Goal: Task Accomplishment & Management: Complete application form

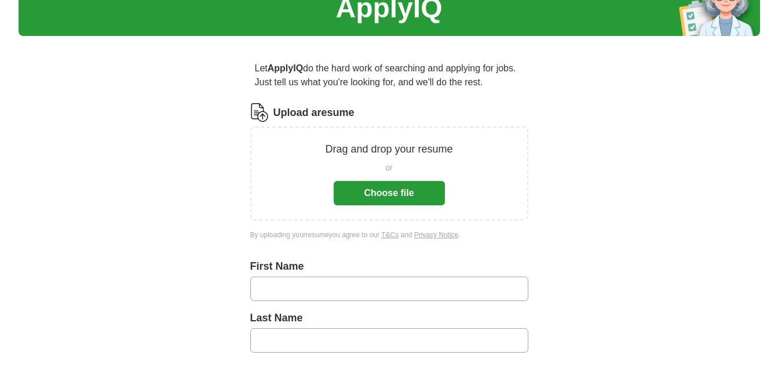
scroll to position [71, 0]
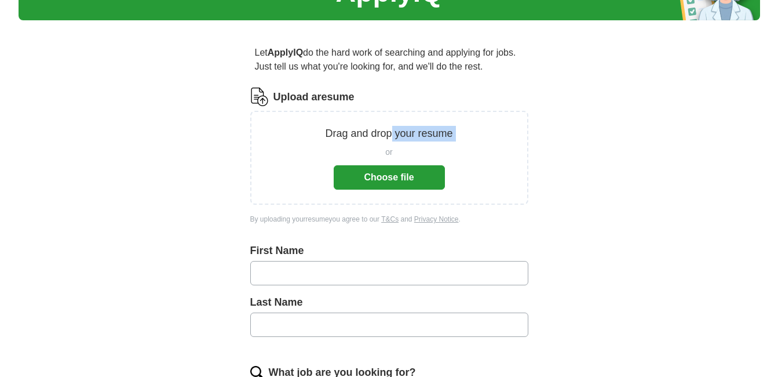
drag, startPoint x: 378, startPoint y: 145, endPoint x: 390, endPoint y: 130, distance: 18.6
click at [390, 130] on div "Drag and drop your resume or Choose file" at bounding box center [389, 158] width 248 height 64
drag, startPoint x: 390, startPoint y: 130, endPoint x: 382, endPoint y: 167, distance: 37.4
click at [382, 167] on button "Choose file" at bounding box center [389, 177] width 111 height 24
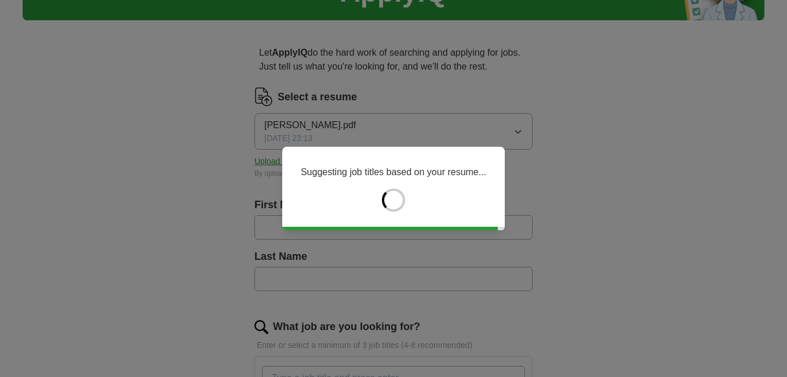
click at [374, 264] on div "Suggesting job titles based on your resume..." at bounding box center [393, 188] width 787 height 377
type input "*******"
type input "******"
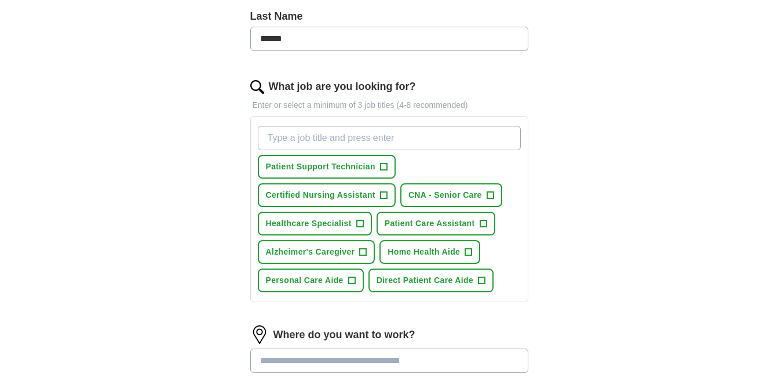
scroll to position [319, 0]
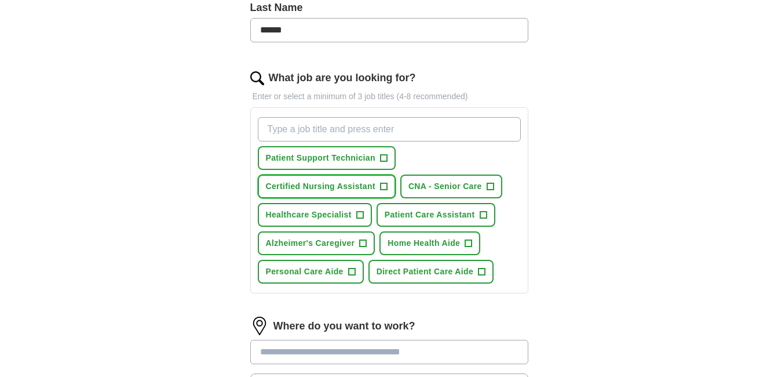
click at [387, 186] on span "+" at bounding box center [383, 186] width 7 height 9
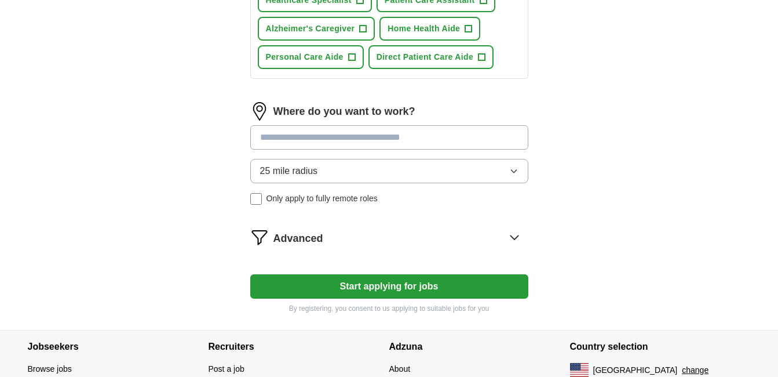
scroll to position [539, 0]
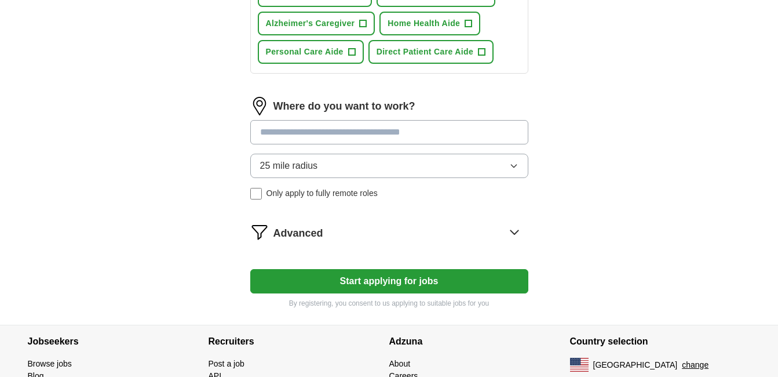
click at [432, 140] on input at bounding box center [389, 132] width 278 height 24
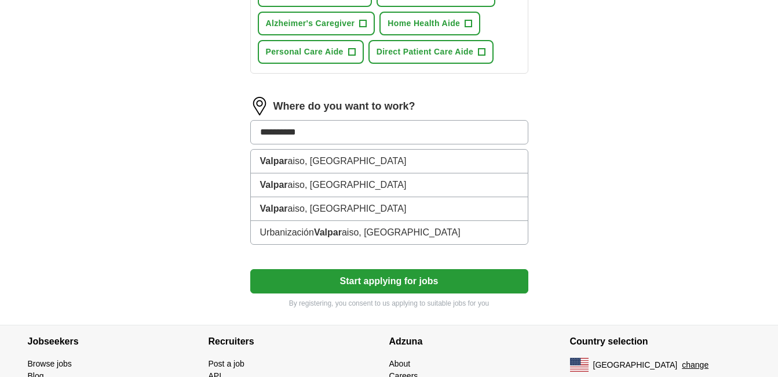
type input "**********"
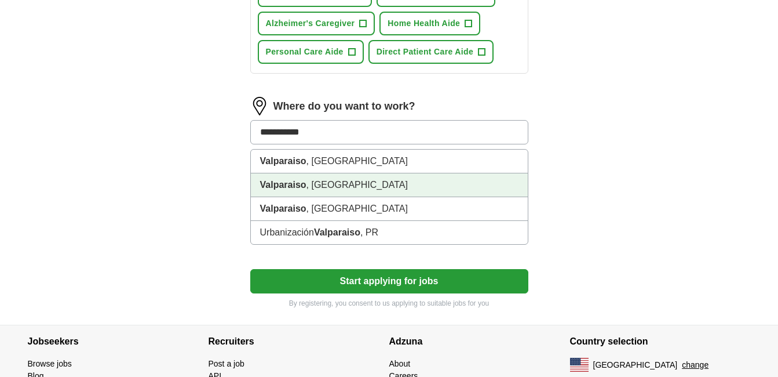
click at [341, 186] on li "Valparaiso , [GEOGRAPHIC_DATA]" at bounding box center [389, 185] width 277 height 24
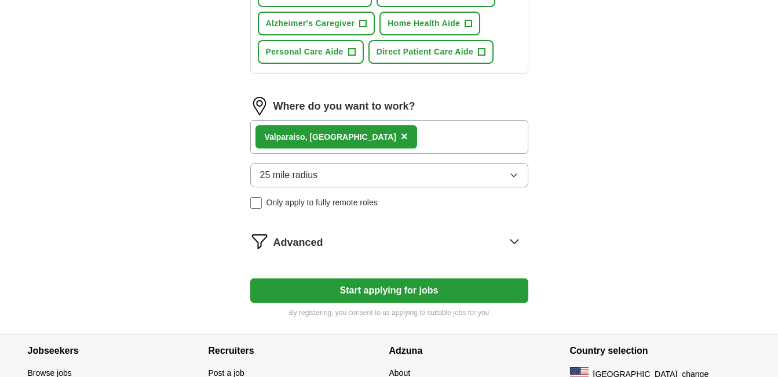
click at [349, 181] on button "25 mile radius" at bounding box center [389, 175] width 278 height 24
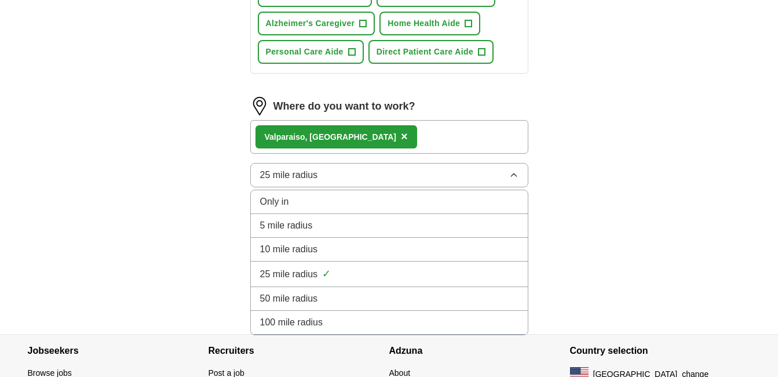
click at [320, 244] on div "10 mile radius" at bounding box center [389, 249] width 258 height 14
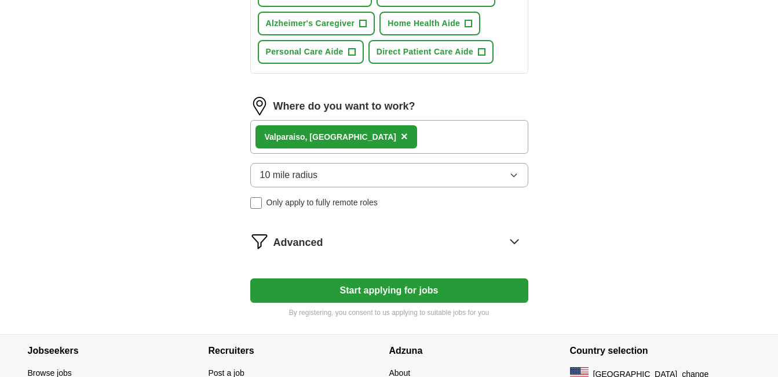
click at [381, 294] on button "Start applying for jobs" at bounding box center [389, 290] width 278 height 24
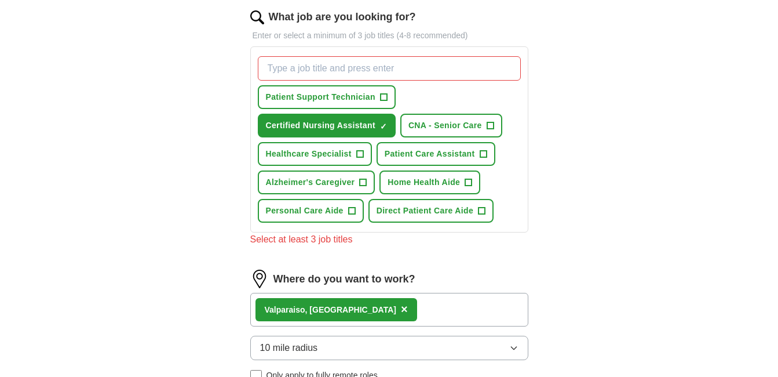
scroll to position [380, 0]
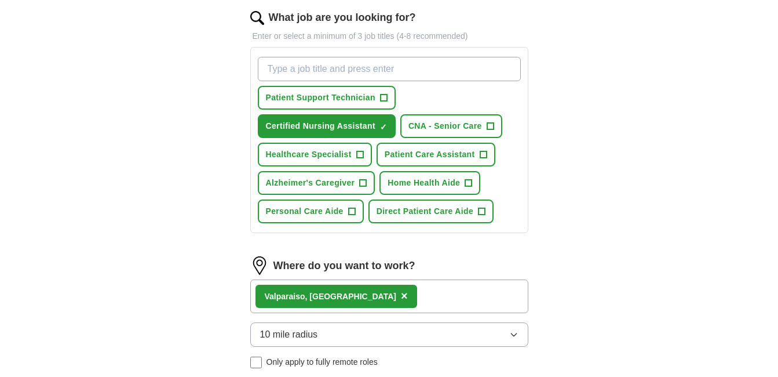
click at [393, 74] on input "What job are you looking for?" at bounding box center [389, 69] width 263 height 24
click at [416, 159] on span "Patient Care Assistant" at bounding box center [430, 154] width 90 height 12
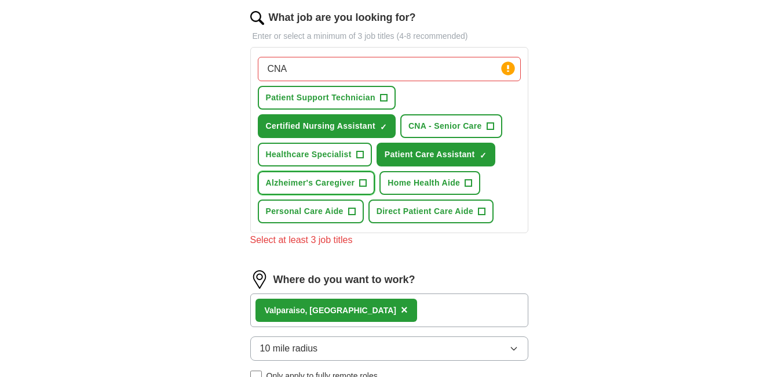
click at [344, 191] on button "Alzheimer's Caregiver +" at bounding box center [317, 183] width 118 height 24
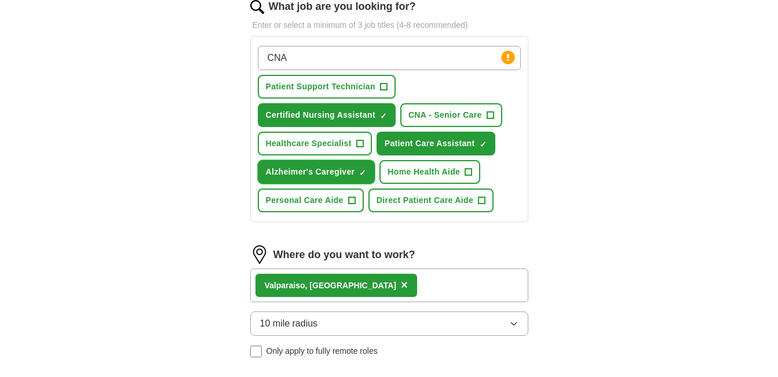
scroll to position [391, 0]
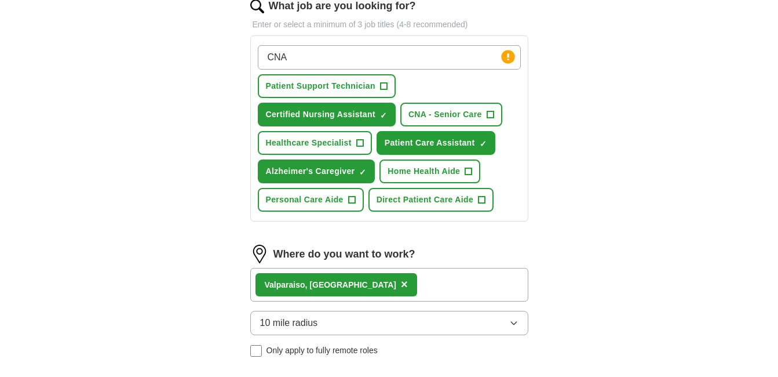
click at [334, 61] on input "CNA" at bounding box center [389, 57] width 263 height 24
type input "C"
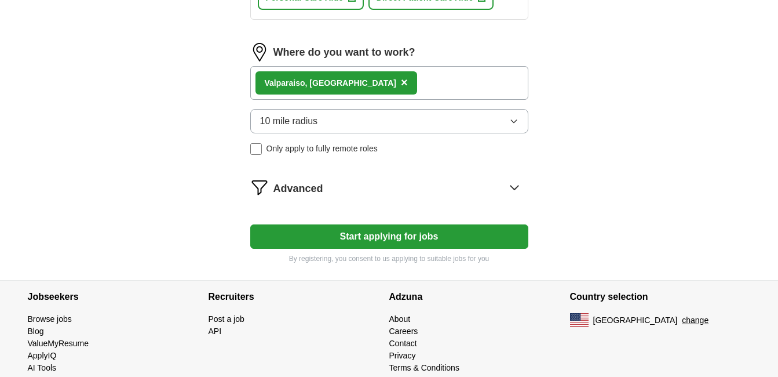
scroll to position [593, 0]
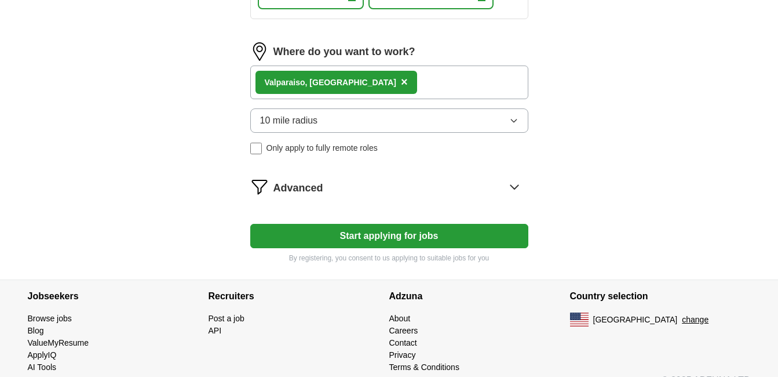
click at [398, 231] on button "Start applying for jobs" at bounding box center [389, 236] width 278 height 24
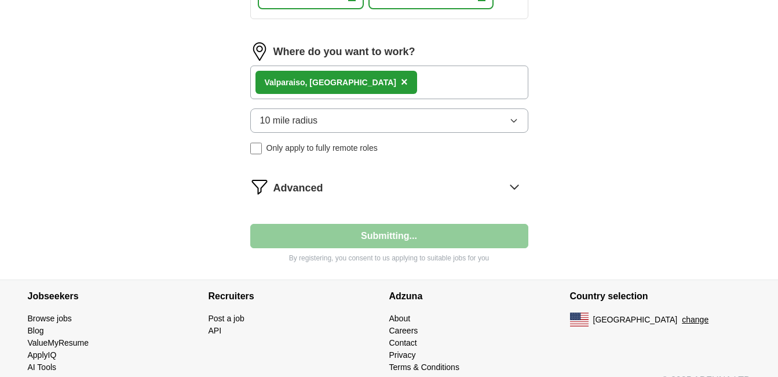
select select "**"
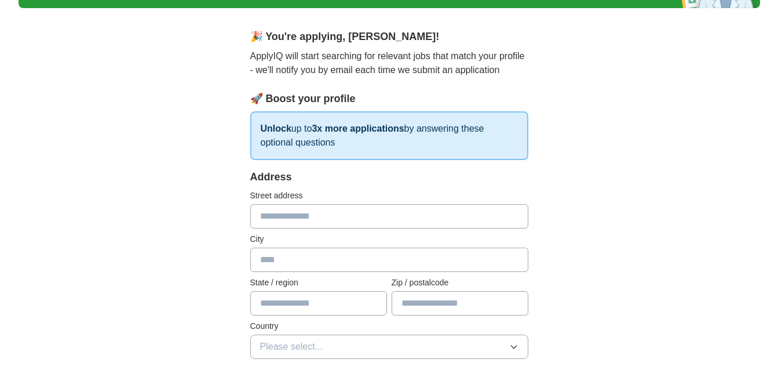
scroll to position [0, 0]
